Goal: Information Seeking & Learning: Learn about a topic

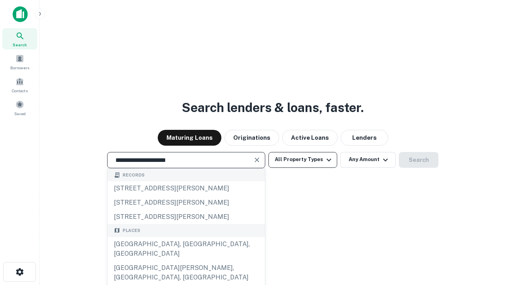
click at [186, 261] on div "[GEOGRAPHIC_DATA], [GEOGRAPHIC_DATA], [GEOGRAPHIC_DATA]" at bounding box center [186, 249] width 157 height 24
click at [303, 159] on button "All Property Types" at bounding box center [303, 160] width 69 height 16
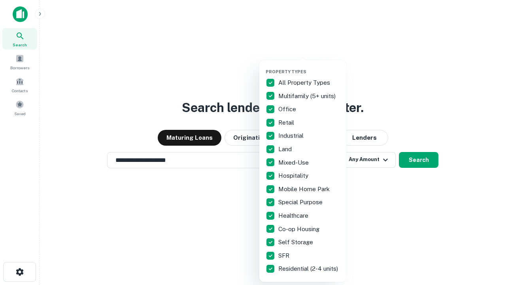
type input "**********"
click at [309, 66] on button "button" at bounding box center [309, 66] width 87 height 0
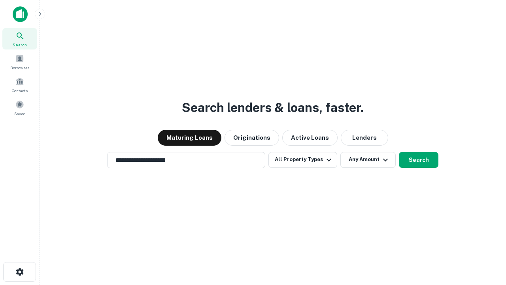
scroll to position [12, 0]
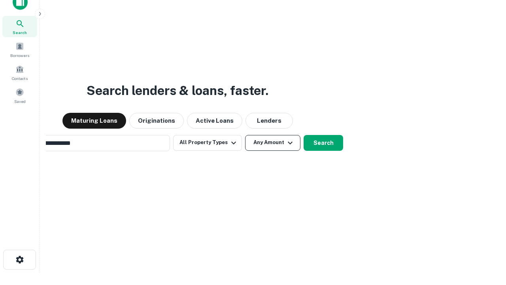
click at [245, 135] on button "Any Amount" at bounding box center [272, 143] width 55 height 16
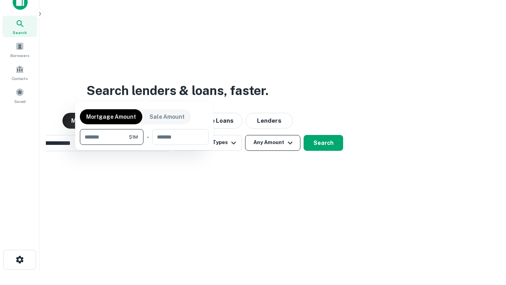
scroll to position [13, 0]
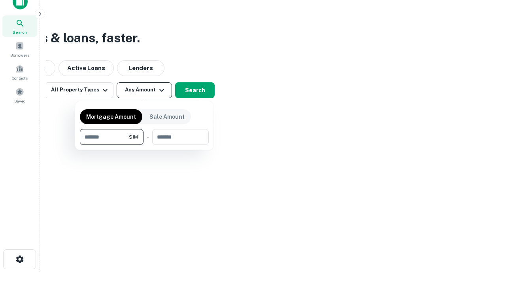
type input "*******"
click at [144, 145] on button "button" at bounding box center [144, 145] width 129 height 0
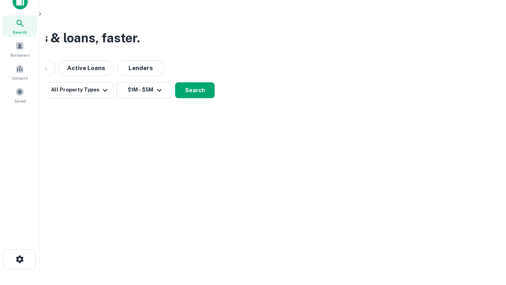
scroll to position [12, 0]
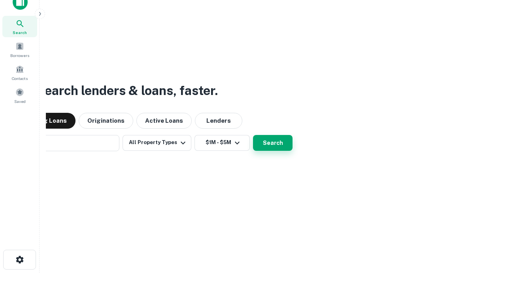
click at [253, 135] on button "Search" at bounding box center [273, 143] width 40 height 16
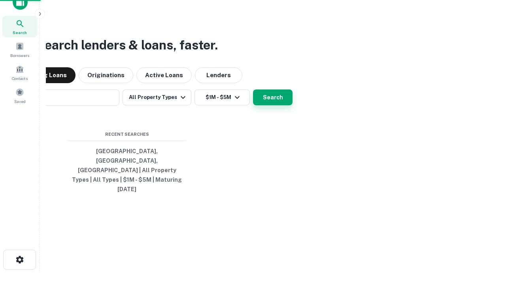
scroll to position [13, 0]
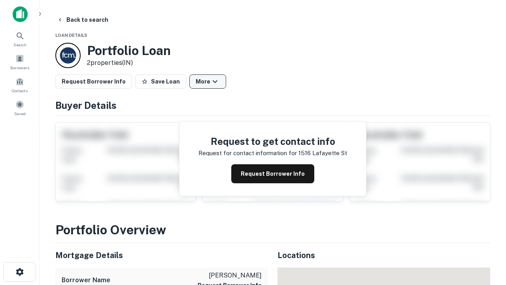
click at [208, 81] on button "More" at bounding box center [207, 81] width 37 height 14
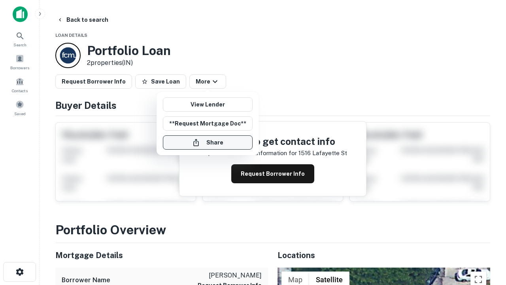
click at [208, 142] on button "Share" at bounding box center [208, 142] width 90 height 14
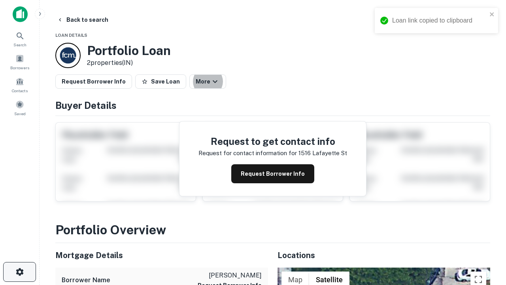
click at [19, 272] on icon "button" at bounding box center [19, 271] width 9 height 9
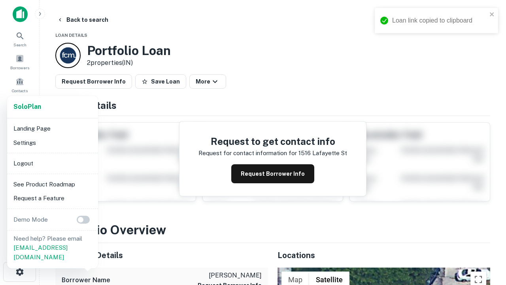
click at [52, 163] on li "Logout" at bounding box center [52, 163] width 85 height 14
